Goal: Navigation & Orientation: Find specific page/section

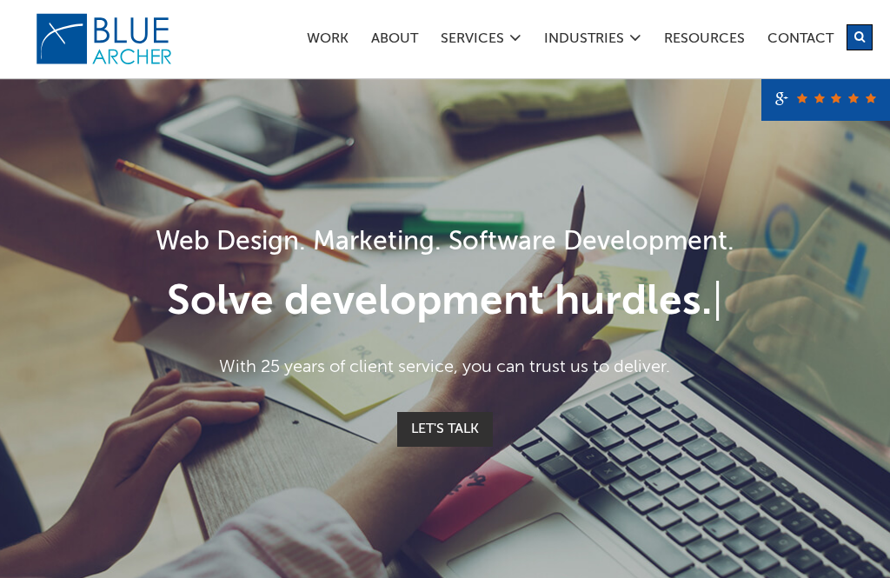
click at [327, 37] on link "Work" at bounding box center [327, 41] width 43 height 18
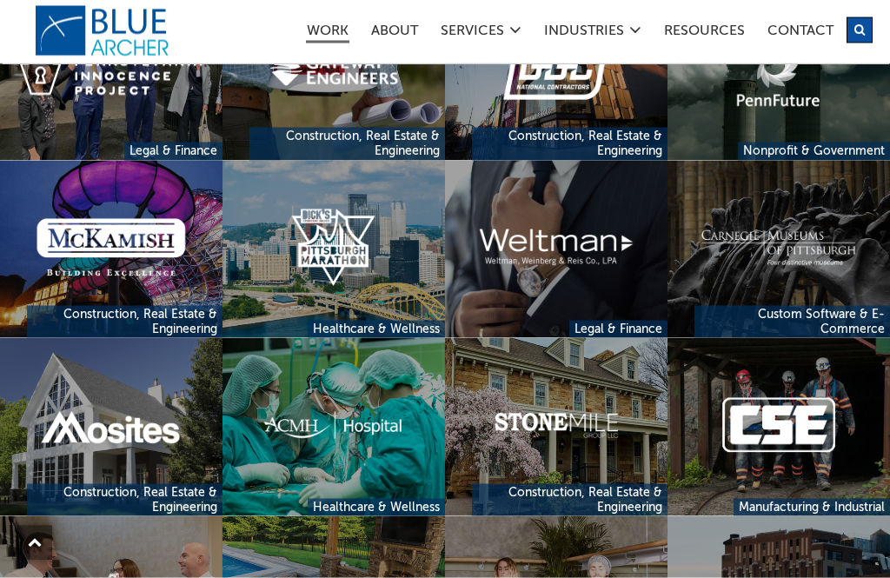
scroll to position [1822, 0]
click at [342, 416] on link at bounding box center [334, 426] width 223 height 178
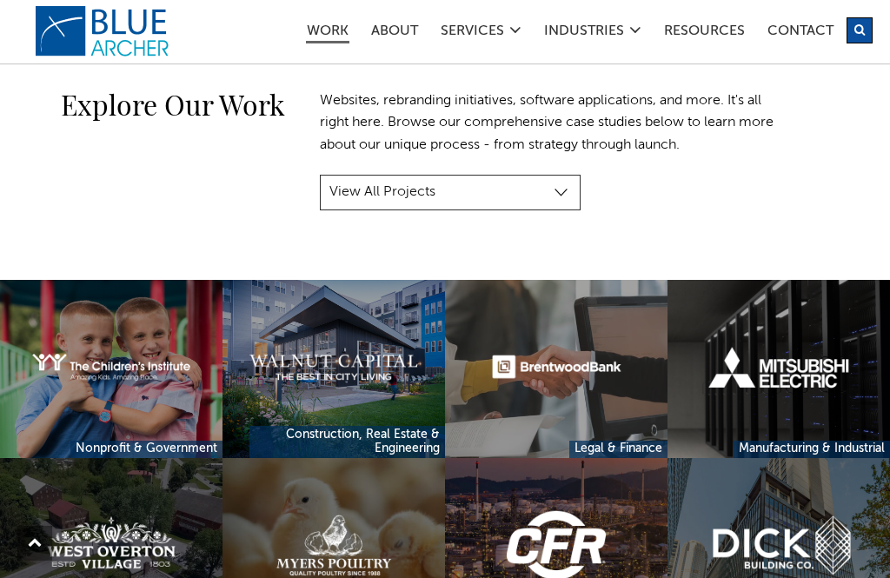
scroll to position [276, 0]
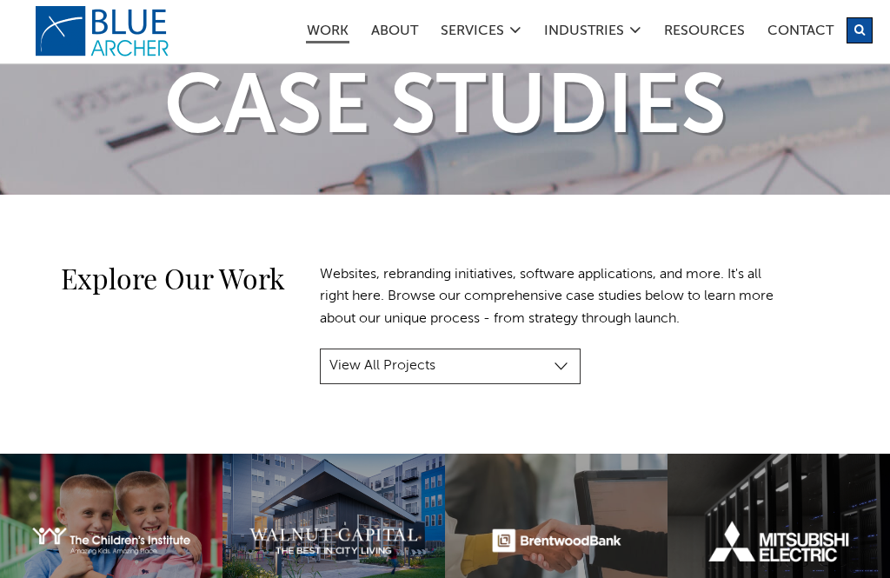
scroll to position [100, 0]
